Goal: Navigation & Orientation: Find specific page/section

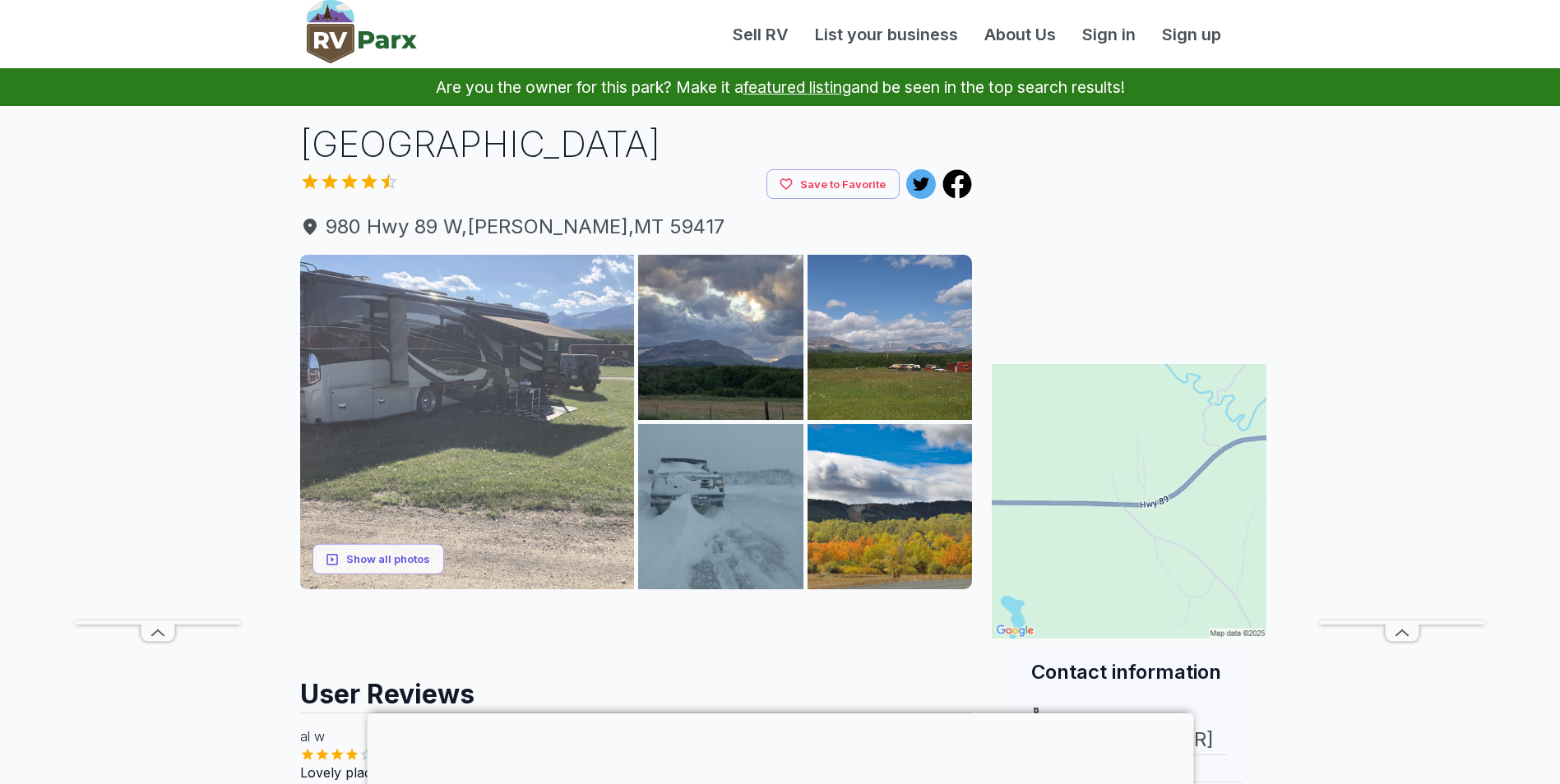
click at [470, 388] on img at bounding box center [467, 422] width 334 height 334
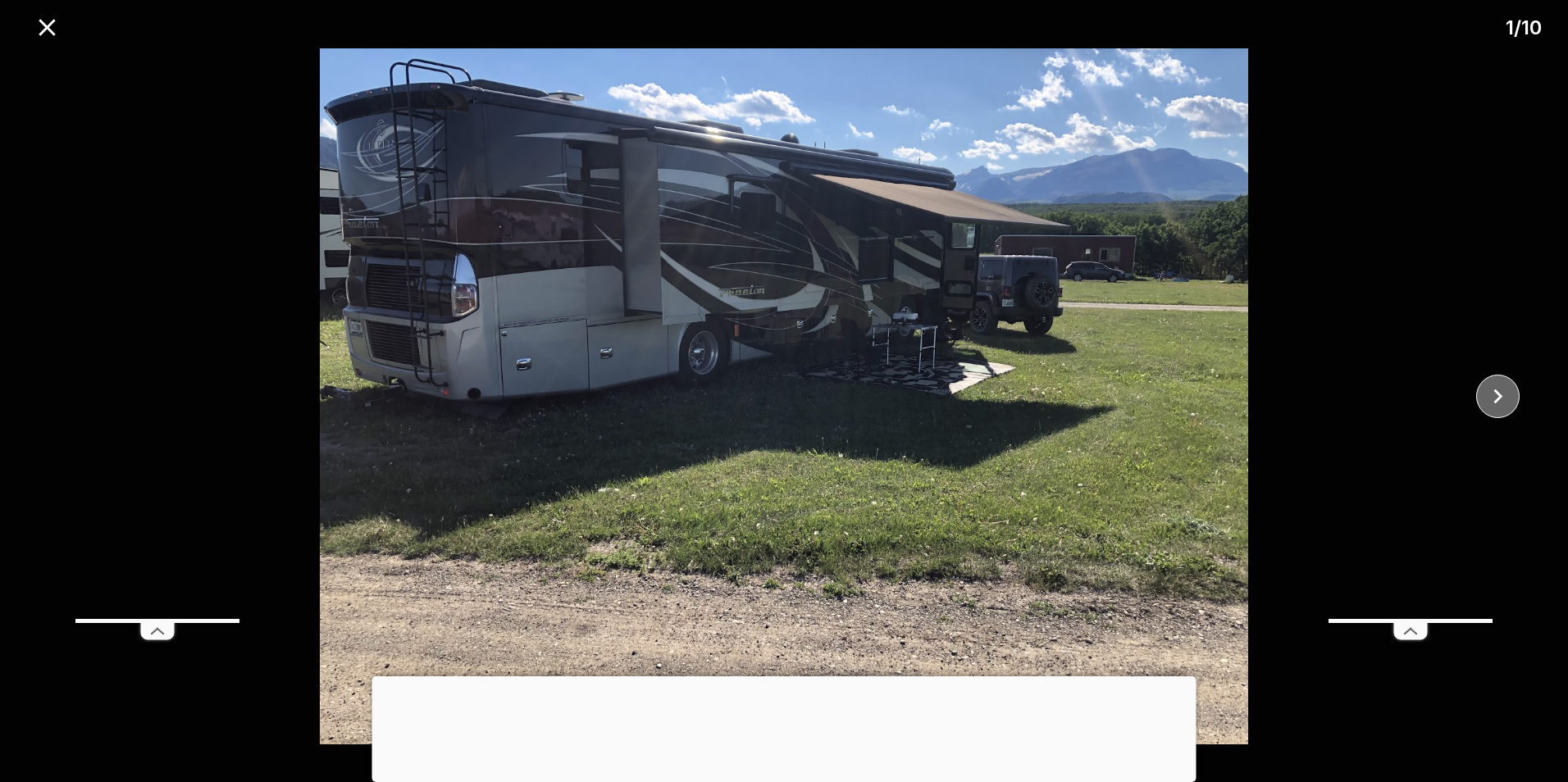
click at [1504, 392] on icon "close" at bounding box center [1498, 396] width 29 height 29
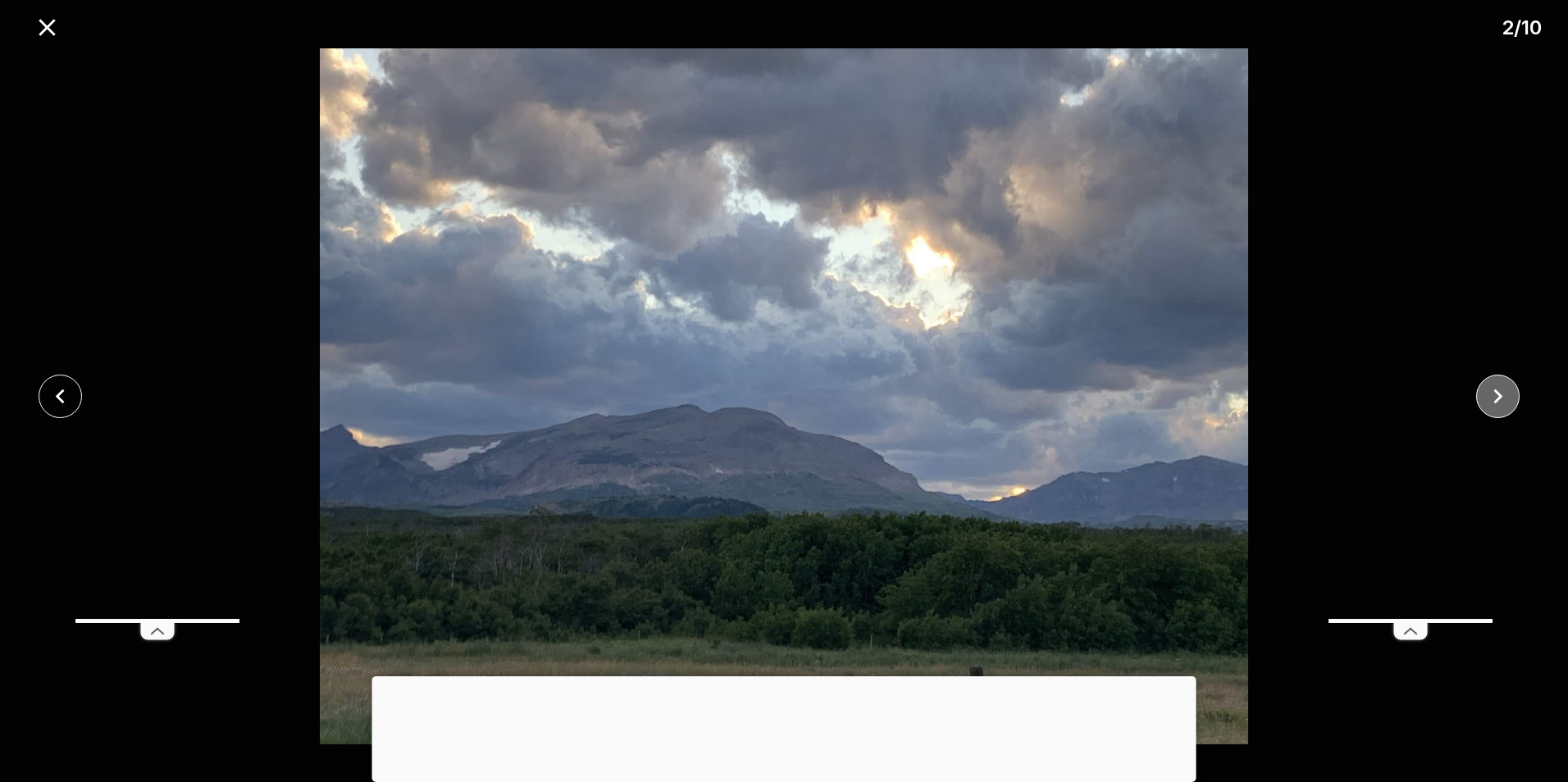
click at [1504, 392] on icon "close" at bounding box center [1498, 396] width 29 height 29
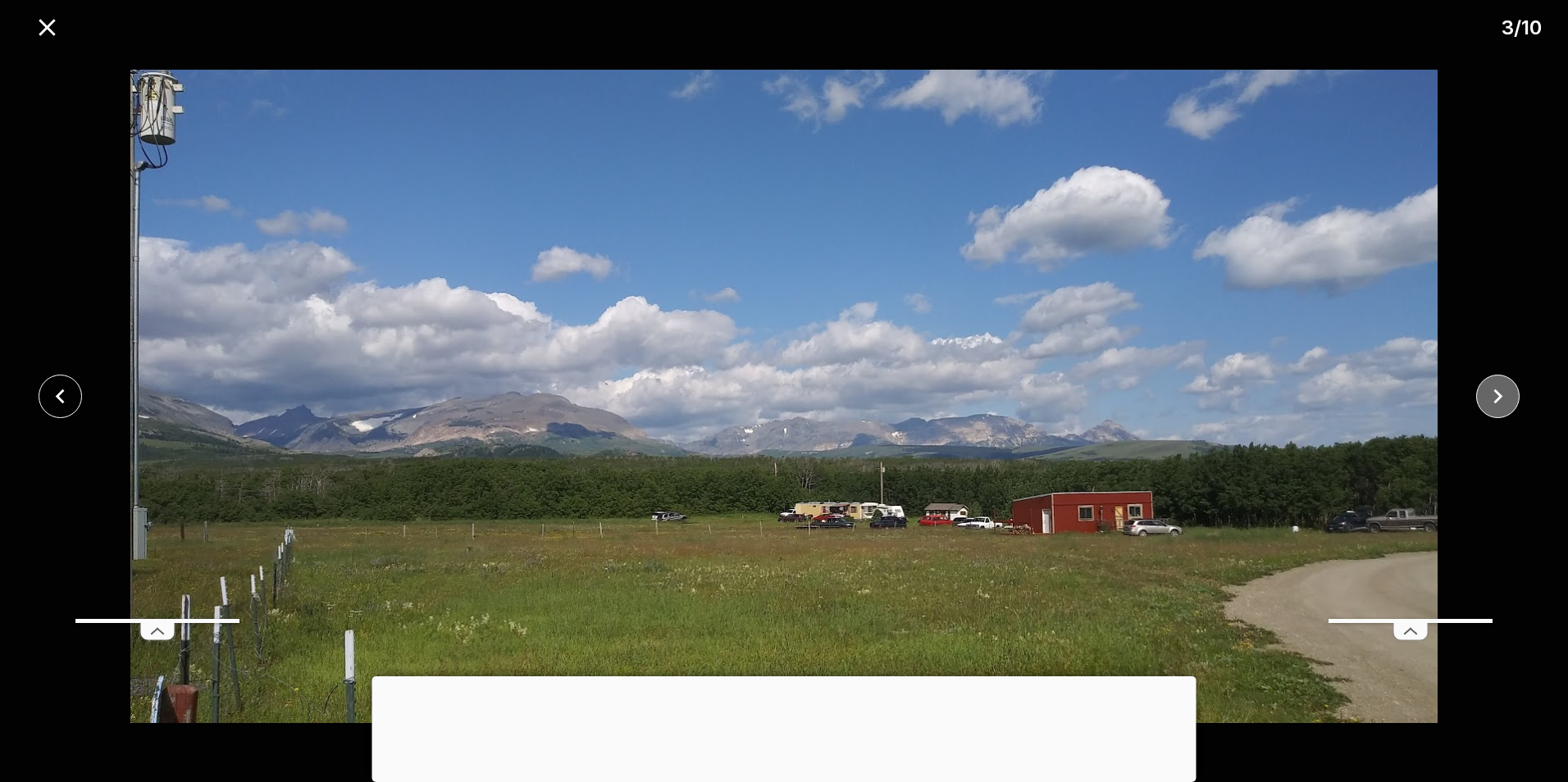
click at [1504, 392] on icon "close" at bounding box center [1498, 396] width 29 height 29
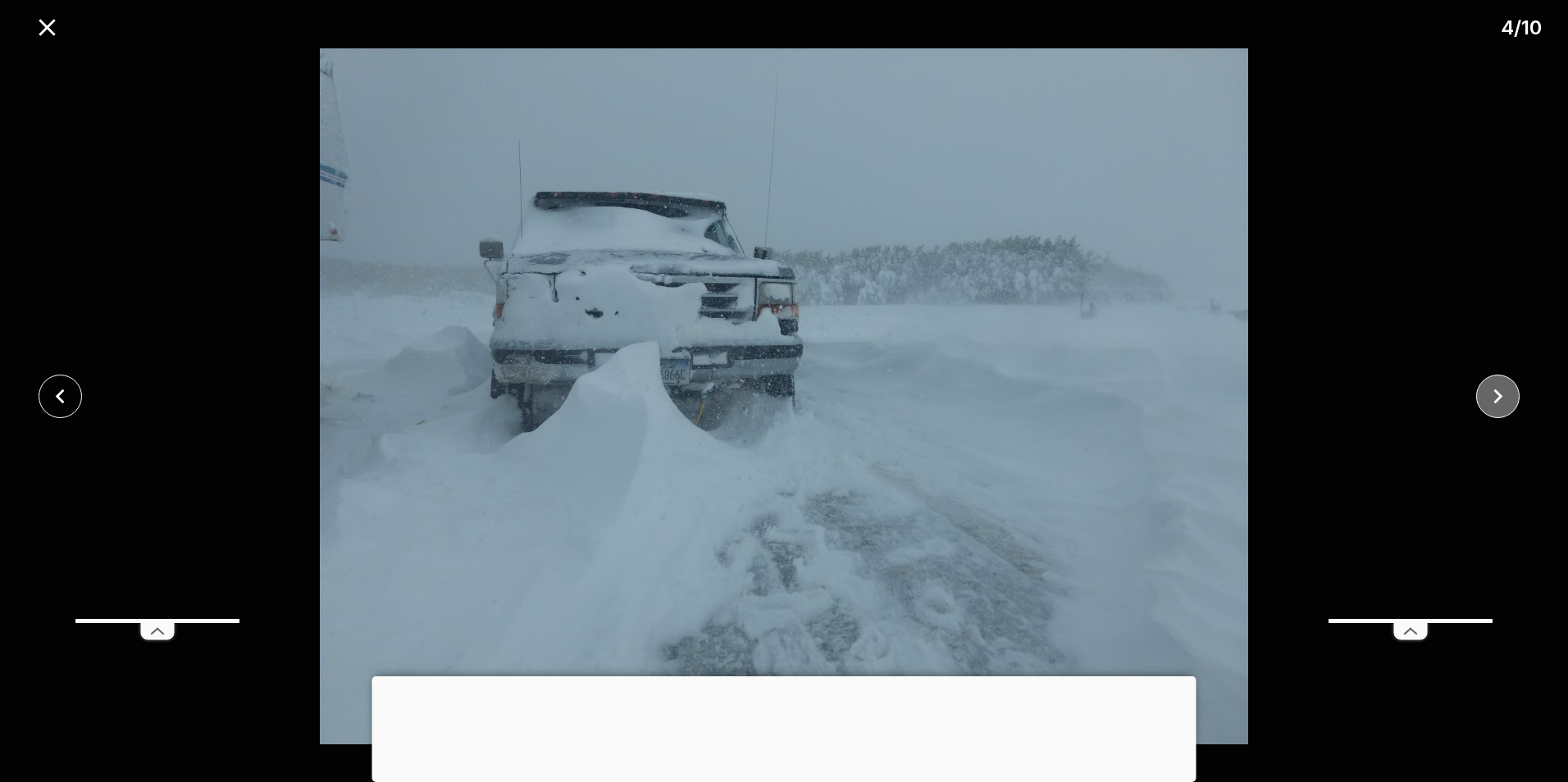
click at [1504, 392] on icon "close" at bounding box center [1498, 396] width 29 height 29
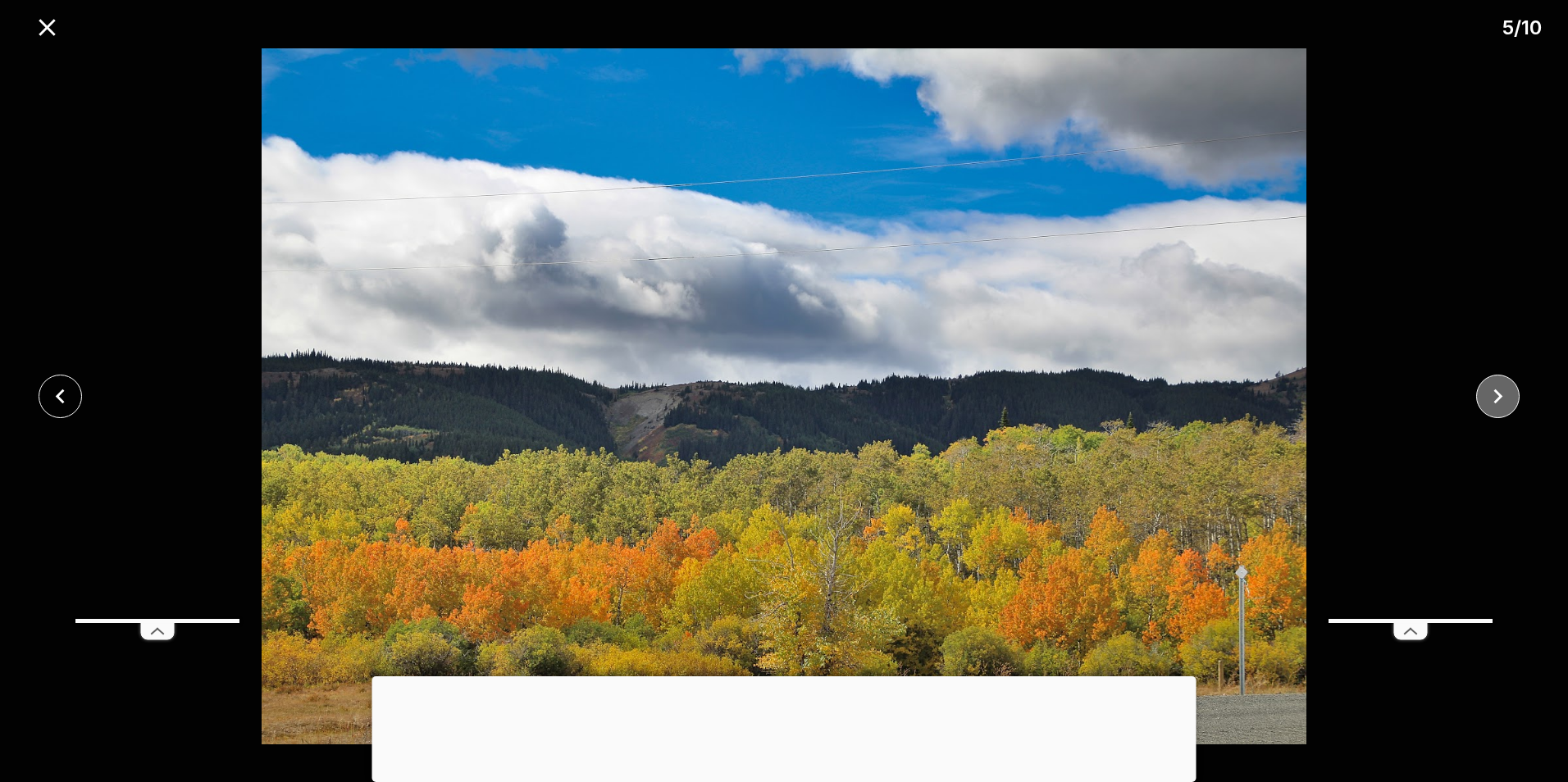
click at [1504, 392] on icon "close" at bounding box center [1498, 396] width 29 height 29
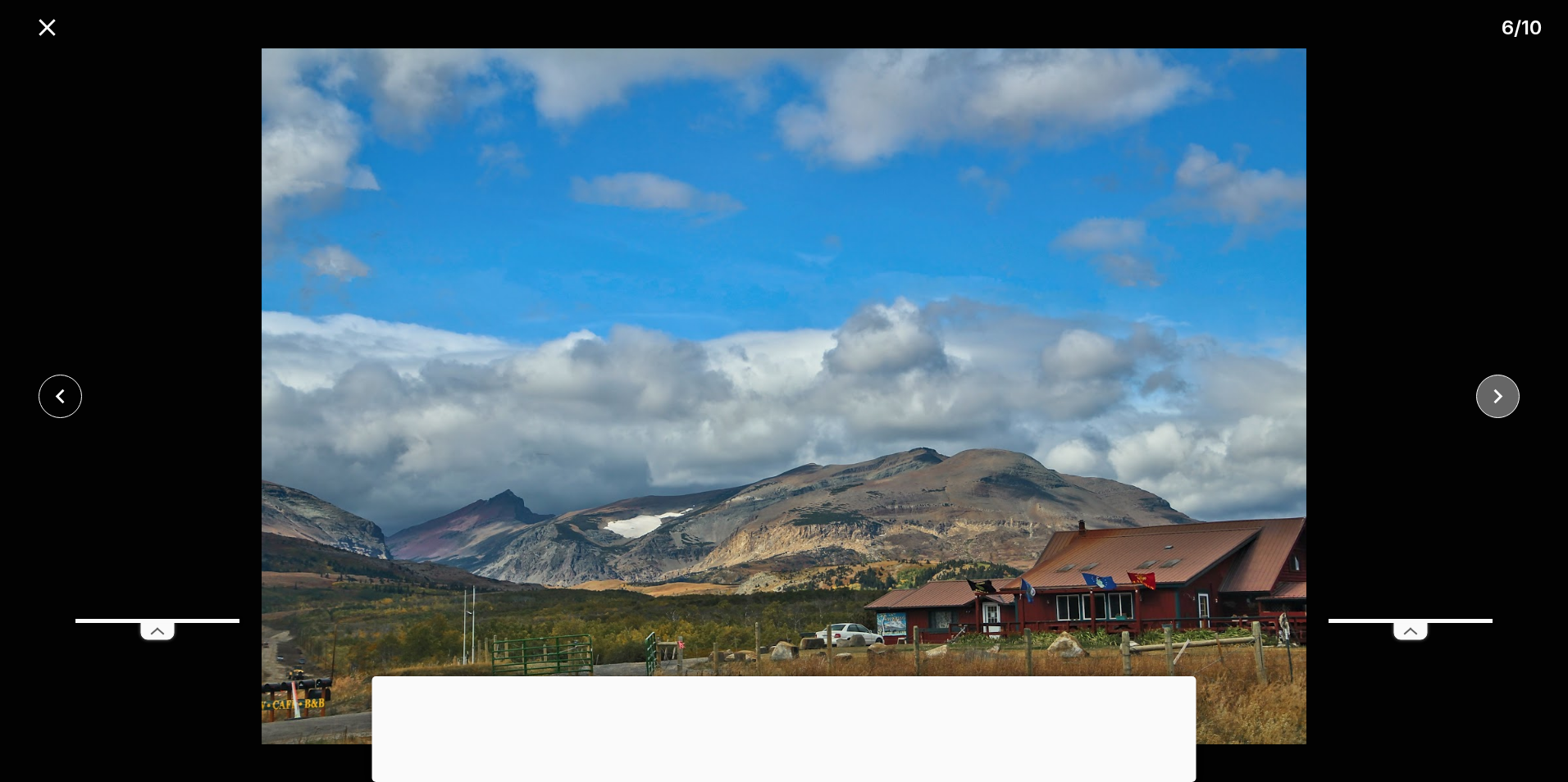
click at [1503, 394] on icon "close" at bounding box center [1498, 396] width 29 height 29
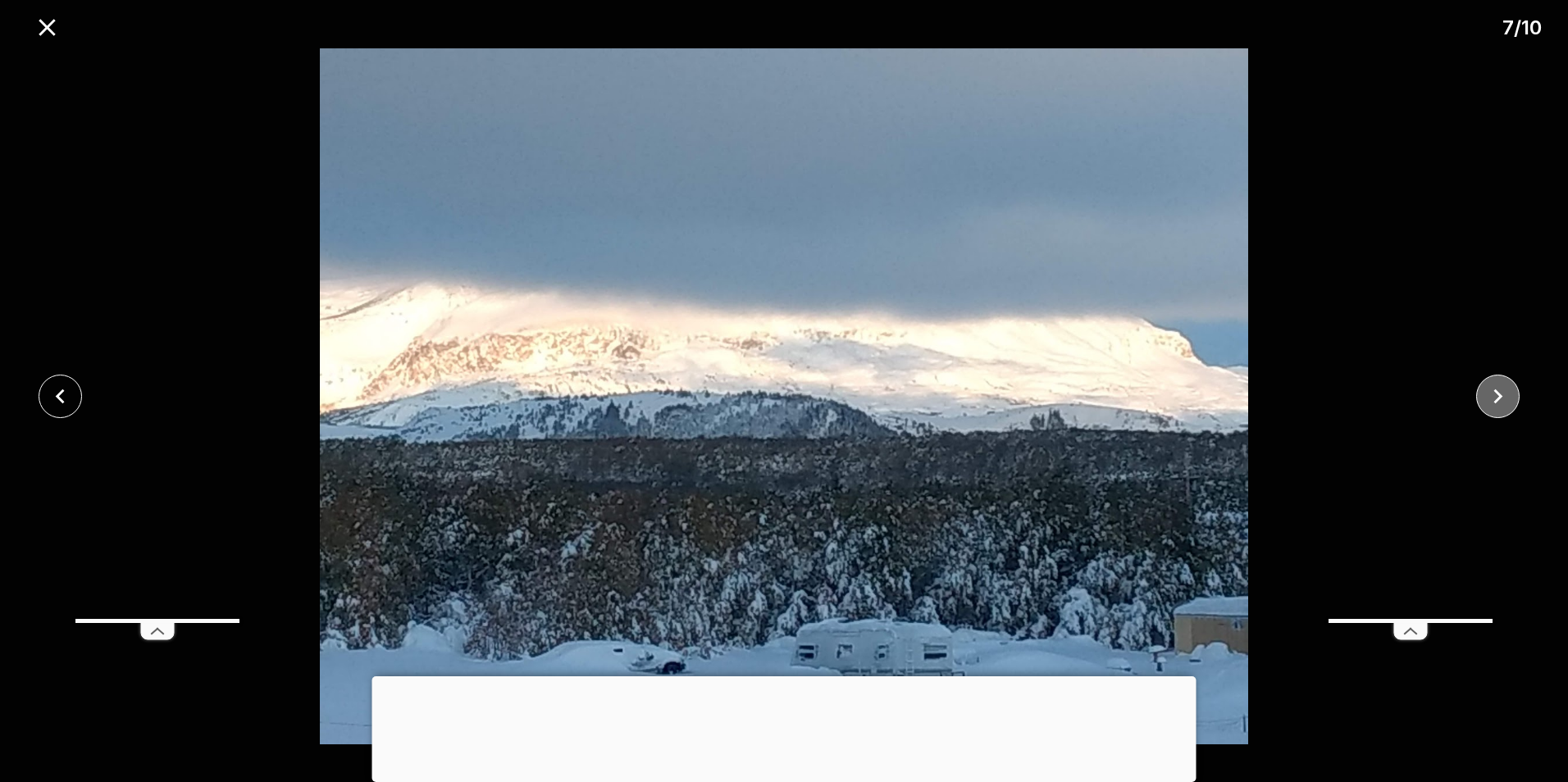
click at [1503, 394] on icon "close" at bounding box center [1498, 396] width 29 height 29
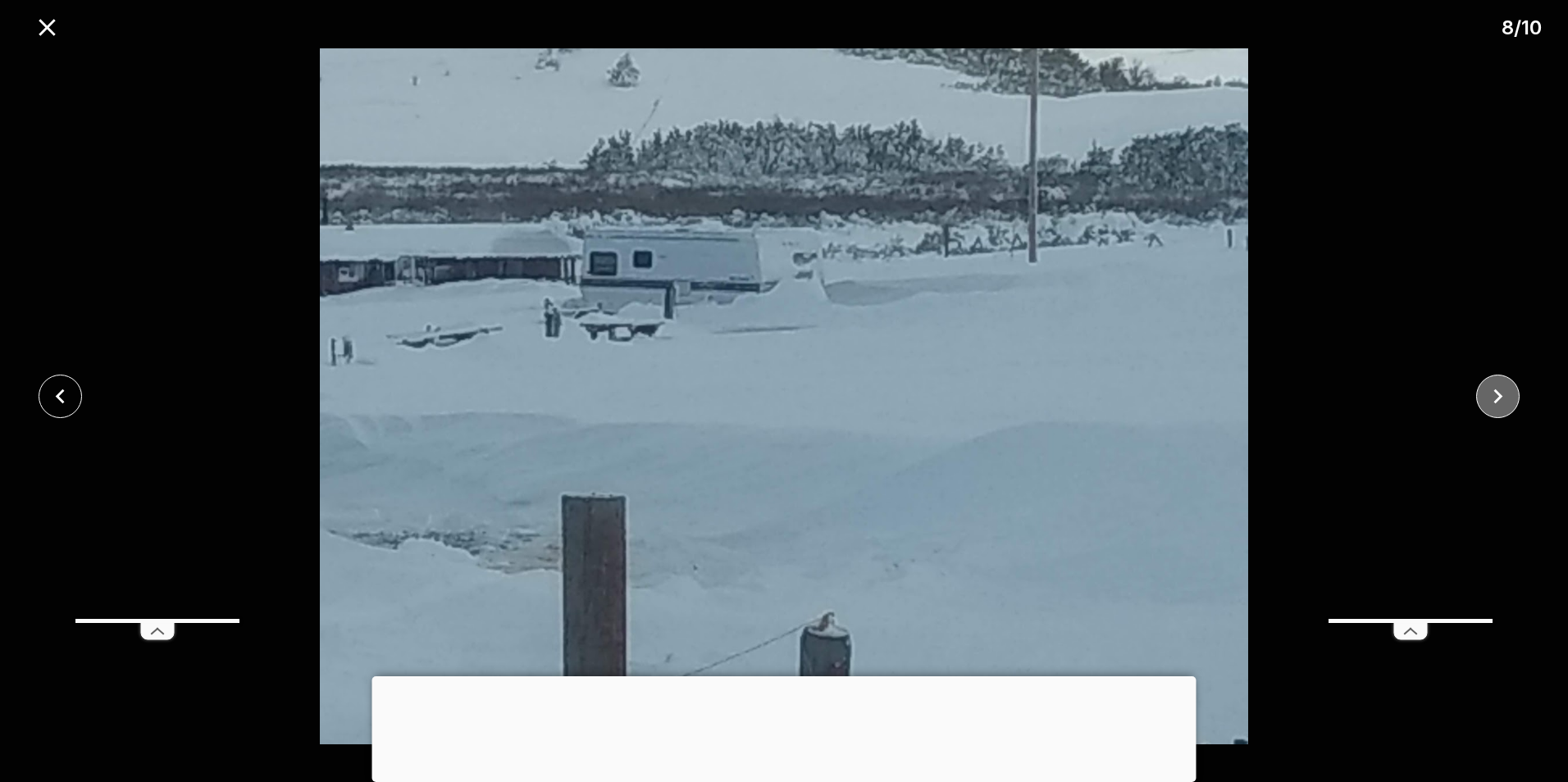
click at [1503, 394] on icon "close" at bounding box center [1498, 396] width 29 height 29
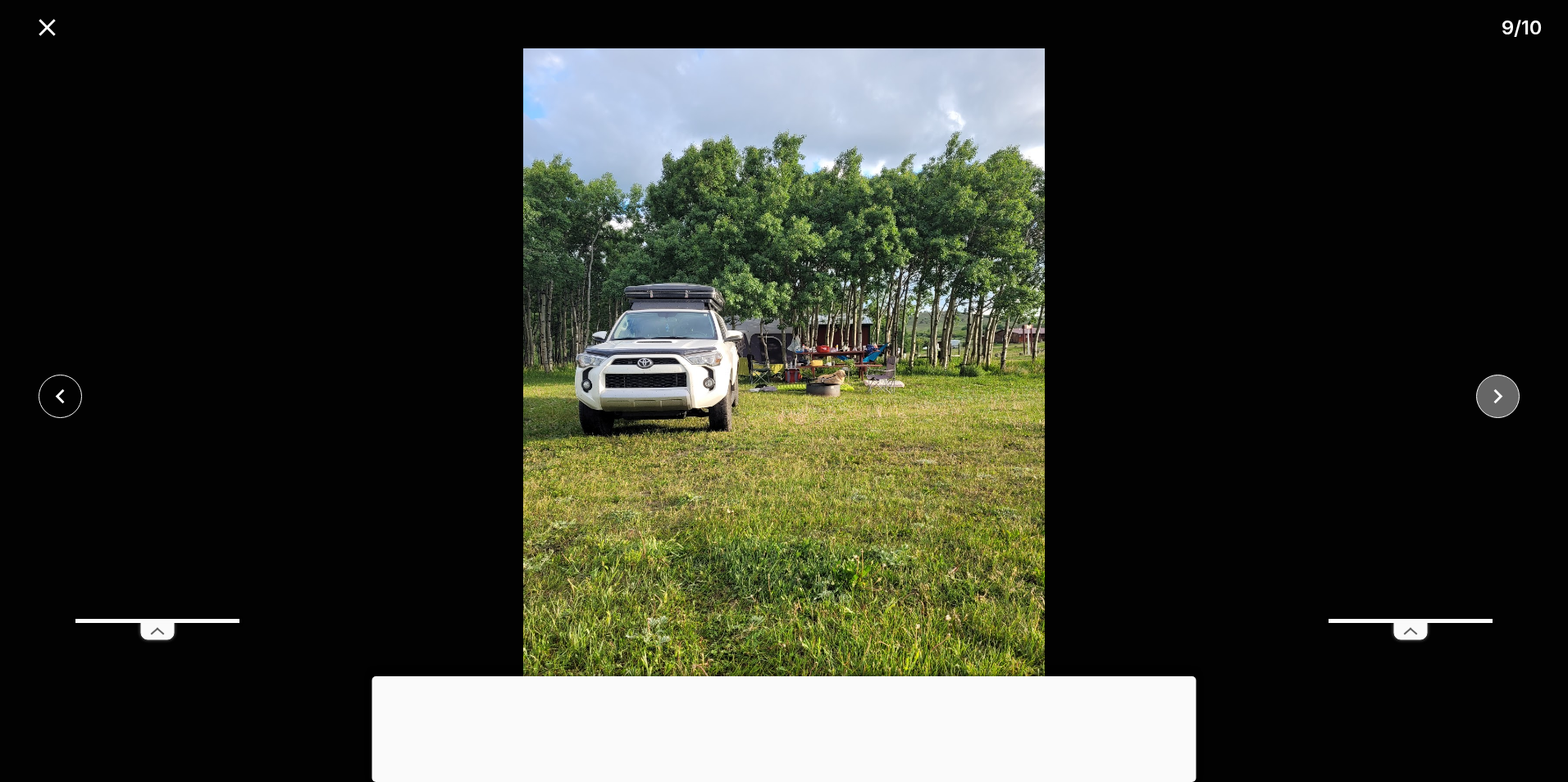
click at [1503, 394] on icon "close" at bounding box center [1498, 396] width 29 height 29
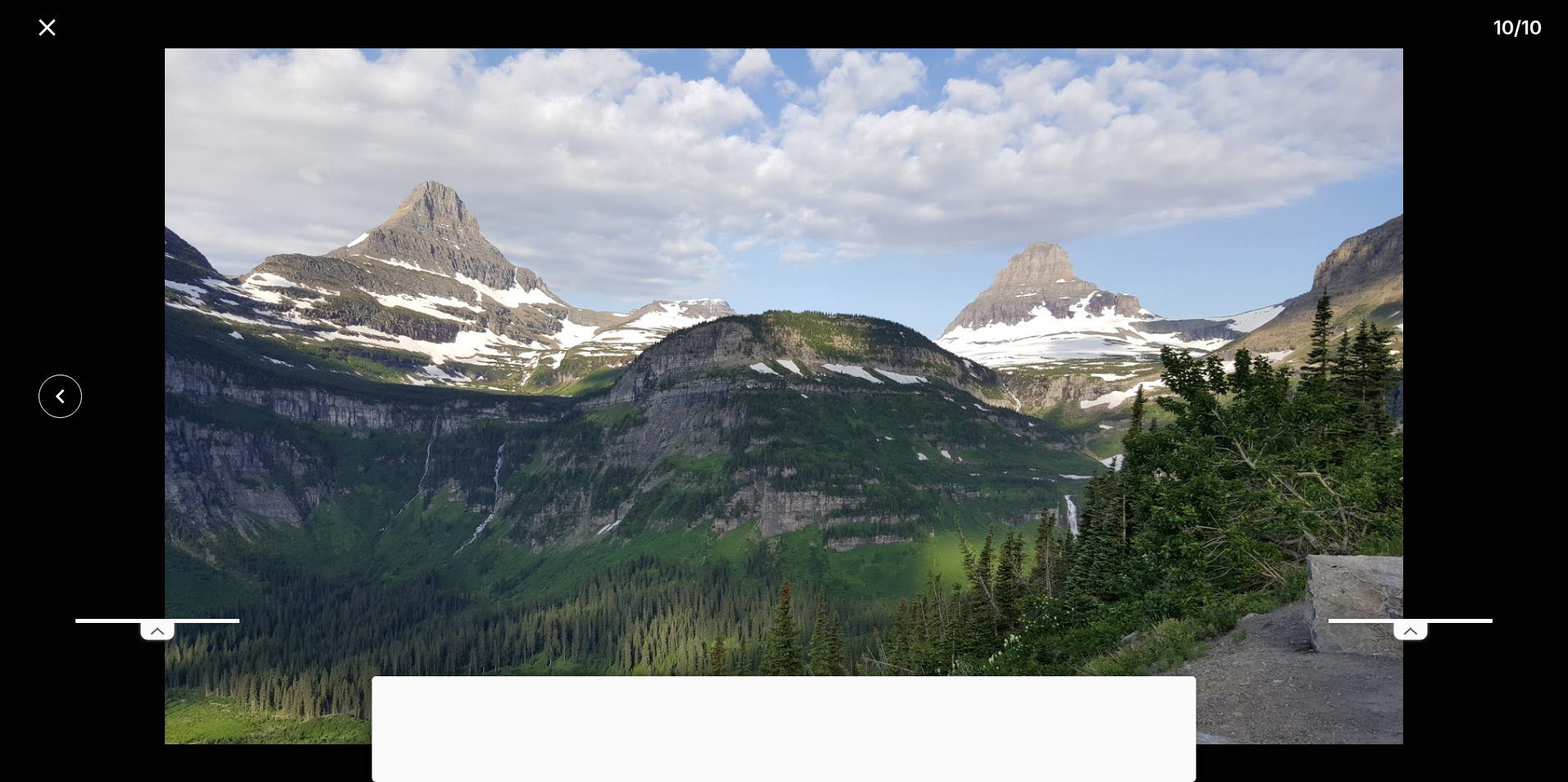
click at [1503, 394] on div at bounding box center [784, 396] width 1568 height 696
